Goal: Task Accomplishment & Management: Manage account settings

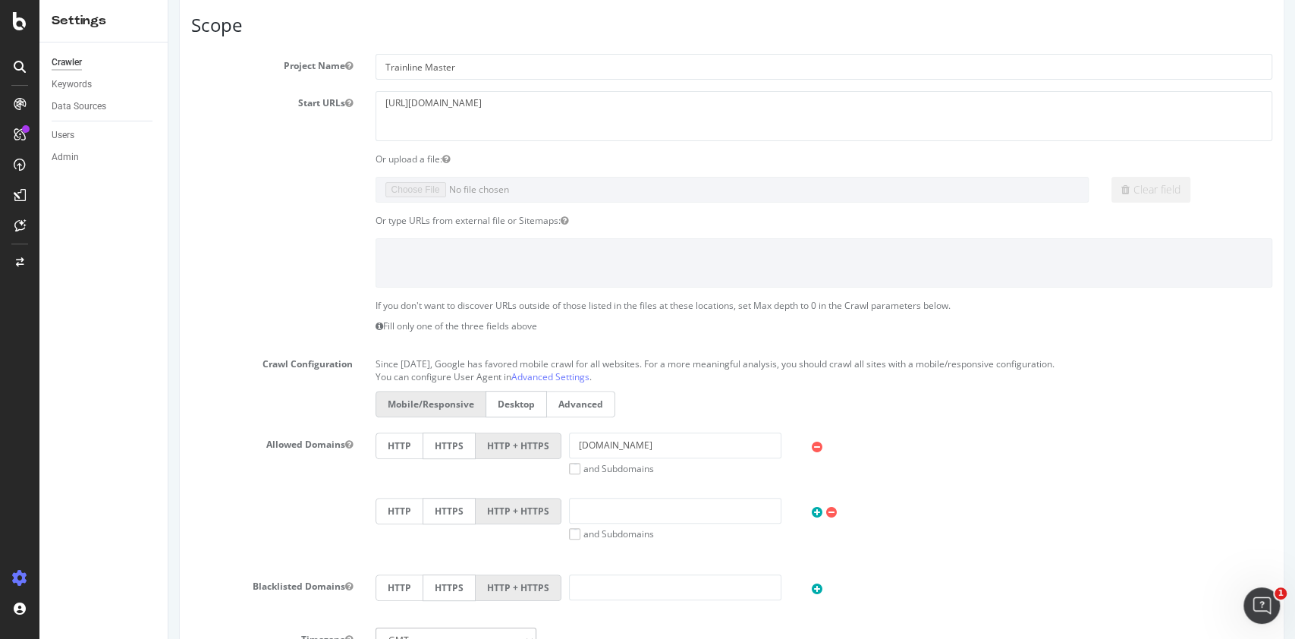
scroll to position [34, 0]
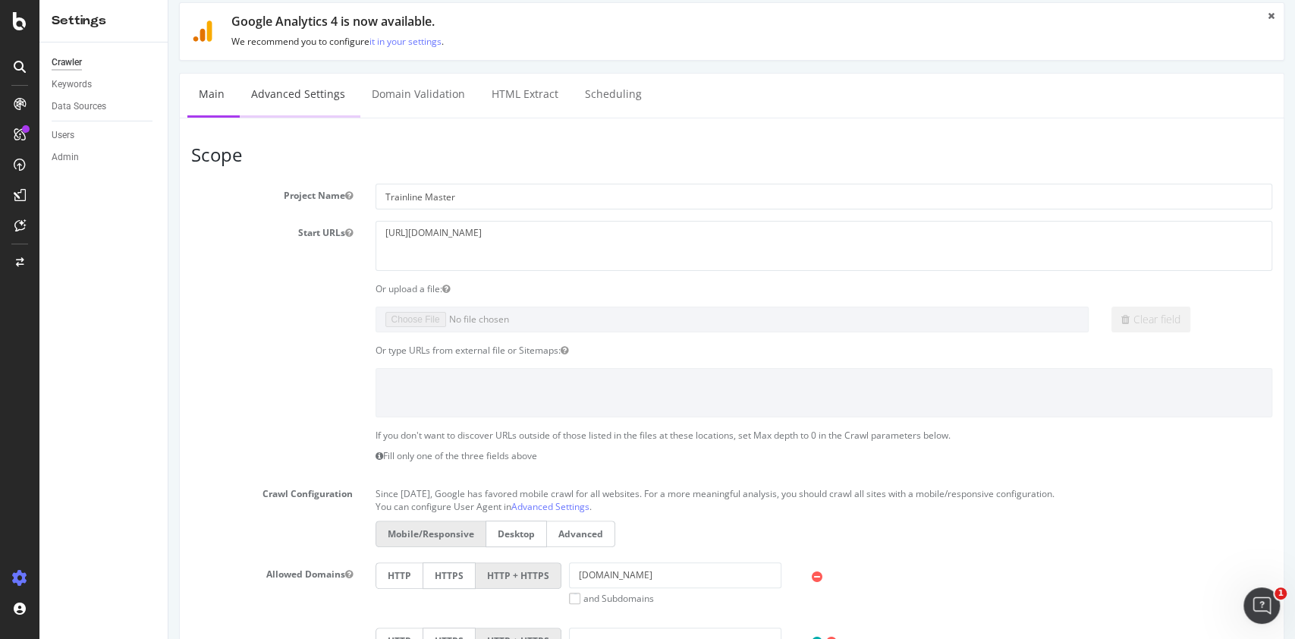
click at [341, 99] on link "Advanced Settings" at bounding box center [298, 95] width 117 height 42
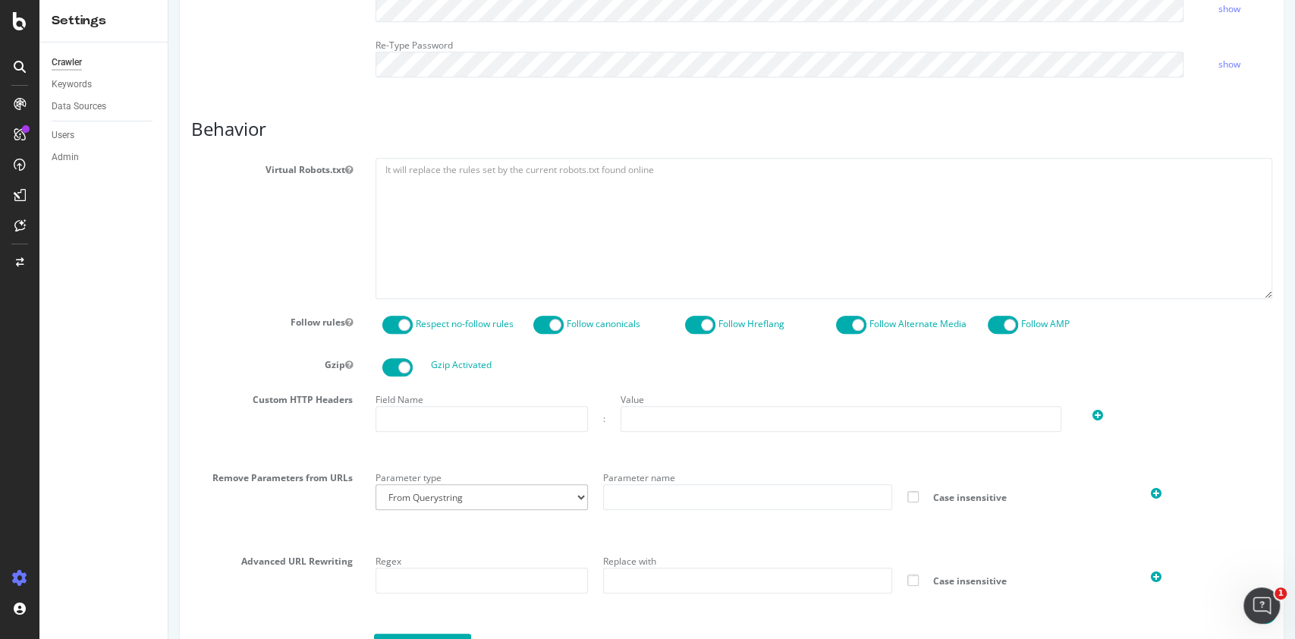
scroll to position [607, 0]
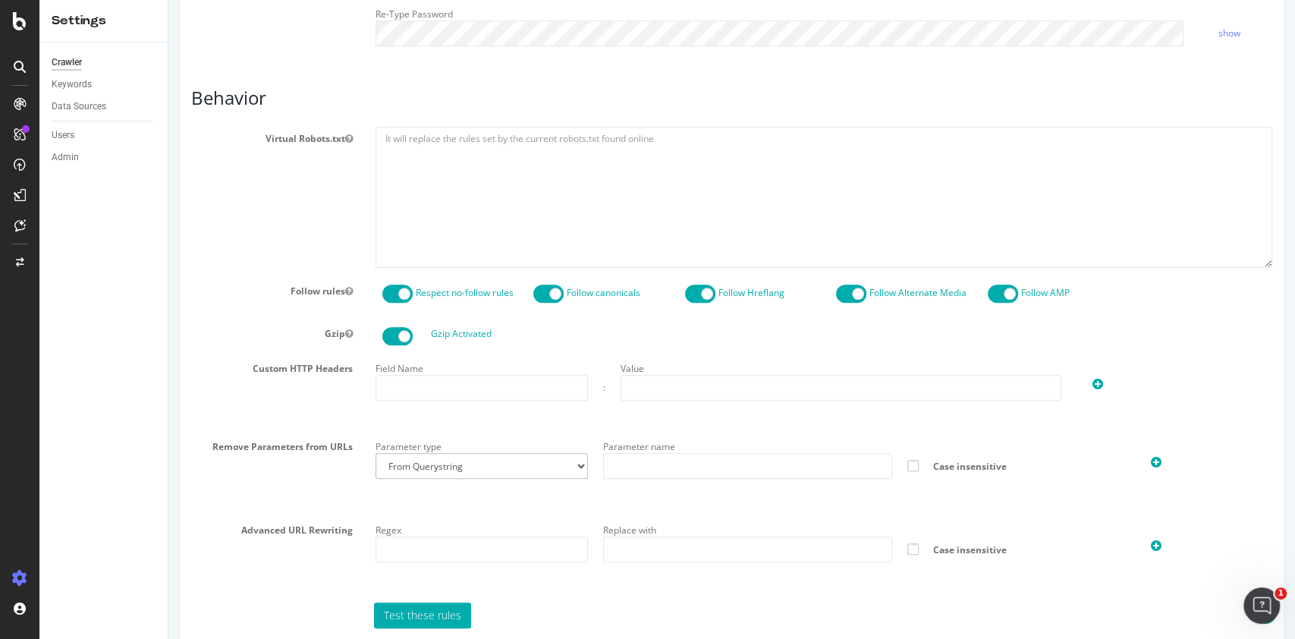
click at [456, 479] on select "From Querystring From Semicolon" at bounding box center [482, 466] width 213 height 26
click at [338, 501] on div "Remove Parameters from URLs Parameter type From Querystring From Semicolon Para…" at bounding box center [732, 471] width 1104 height 72
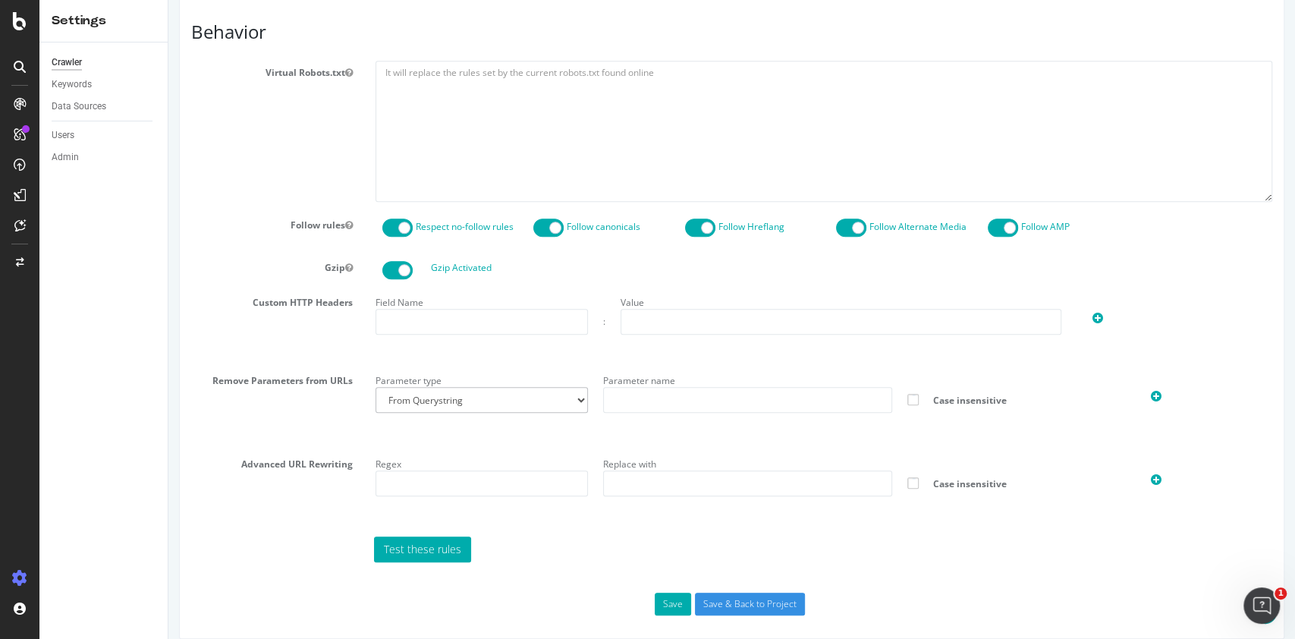
scroll to position [700, 0]
